Goal: Information Seeking & Learning: Learn about a topic

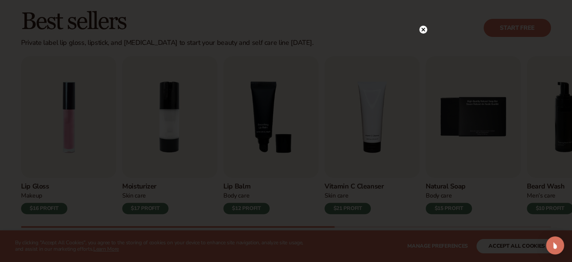
scroll to position [226, 0]
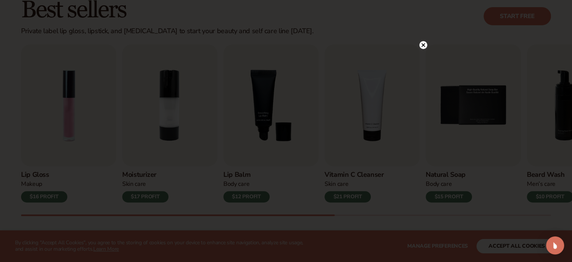
click at [427, 44] on circle at bounding box center [424, 45] width 8 height 8
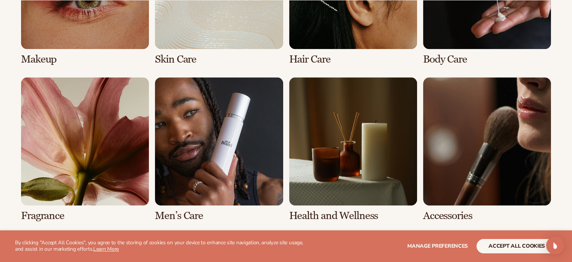
scroll to position [677, 0]
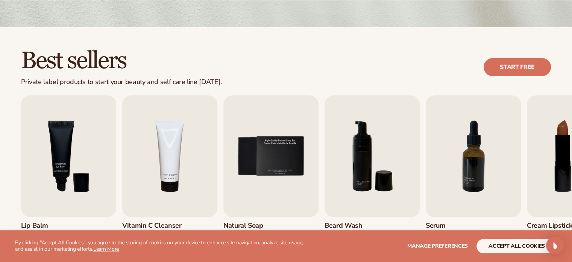
scroll to position [188, 0]
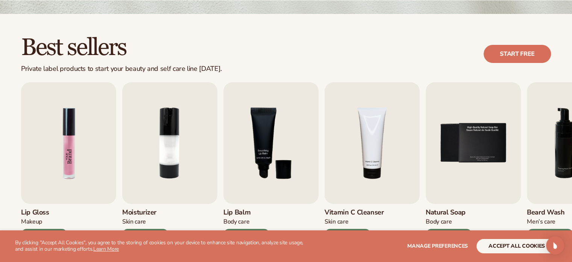
click at [60, 170] on img "1 / 9" at bounding box center [68, 143] width 95 height 122
click at [82, 143] on img "1 / 9" at bounding box center [68, 143] width 95 height 122
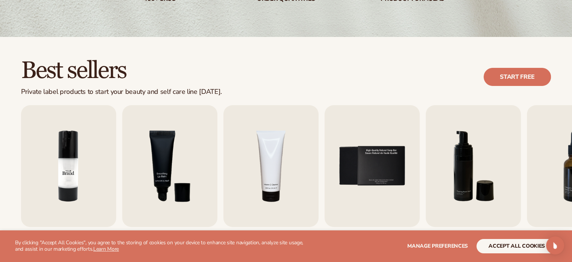
scroll to position [263, 0]
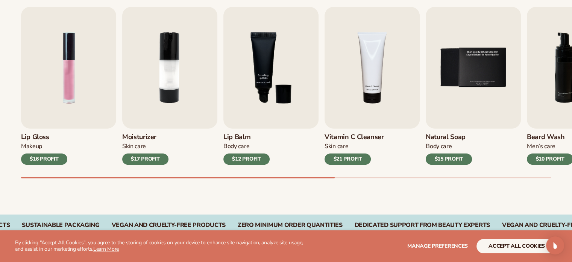
click at [48, 144] on div "Makeup" at bounding box center [44, 146] width 46 height 8
click at [35, 136] on h3 "Lip Gloss" at bounding box center [44, 137] width 46 height 8
click at [29, 153] on div "$16 PROFIT" at bounding box center [44, 158] width 46 height 11
click at [30, 158] on div "$16 PROFIT" at bounding box center [44, 158] width 46 height 11
click at [91, 56] on img "1 / 9" at bounding box center [68, 68] width 95 height 122
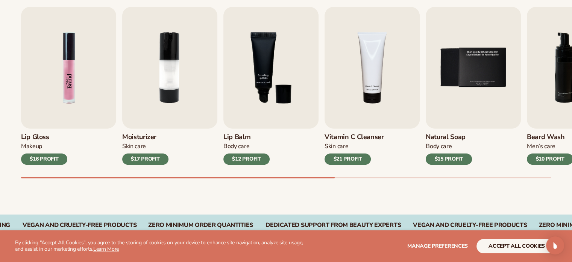
click at [47, 61] on img "1 / 9" at bounding box center [68, 68] width 95 height 122
click at [51, 61] on img "1 / 9" at bounding box center [68, 68] width 95 height 122
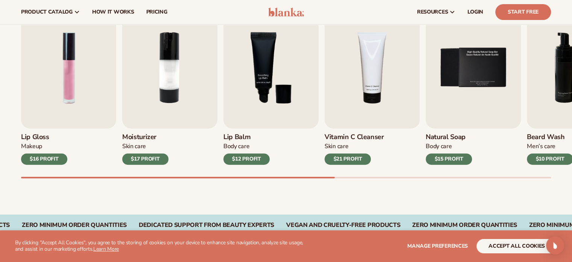
scroll to position [188, 0]
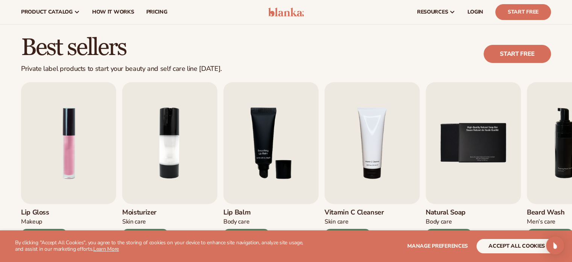
drag, startPoint x: 110, startPoint y: 75, endPoint x: 247, endPoint y: 73, distance: 137.4
click at [110, 75] on div "Best sellers Private label products to start your beauty and self care line [DA…" at bounding box center [286, 151] width 572 height 275
